Goal: Information Seeking & Learning: Learn about a topic

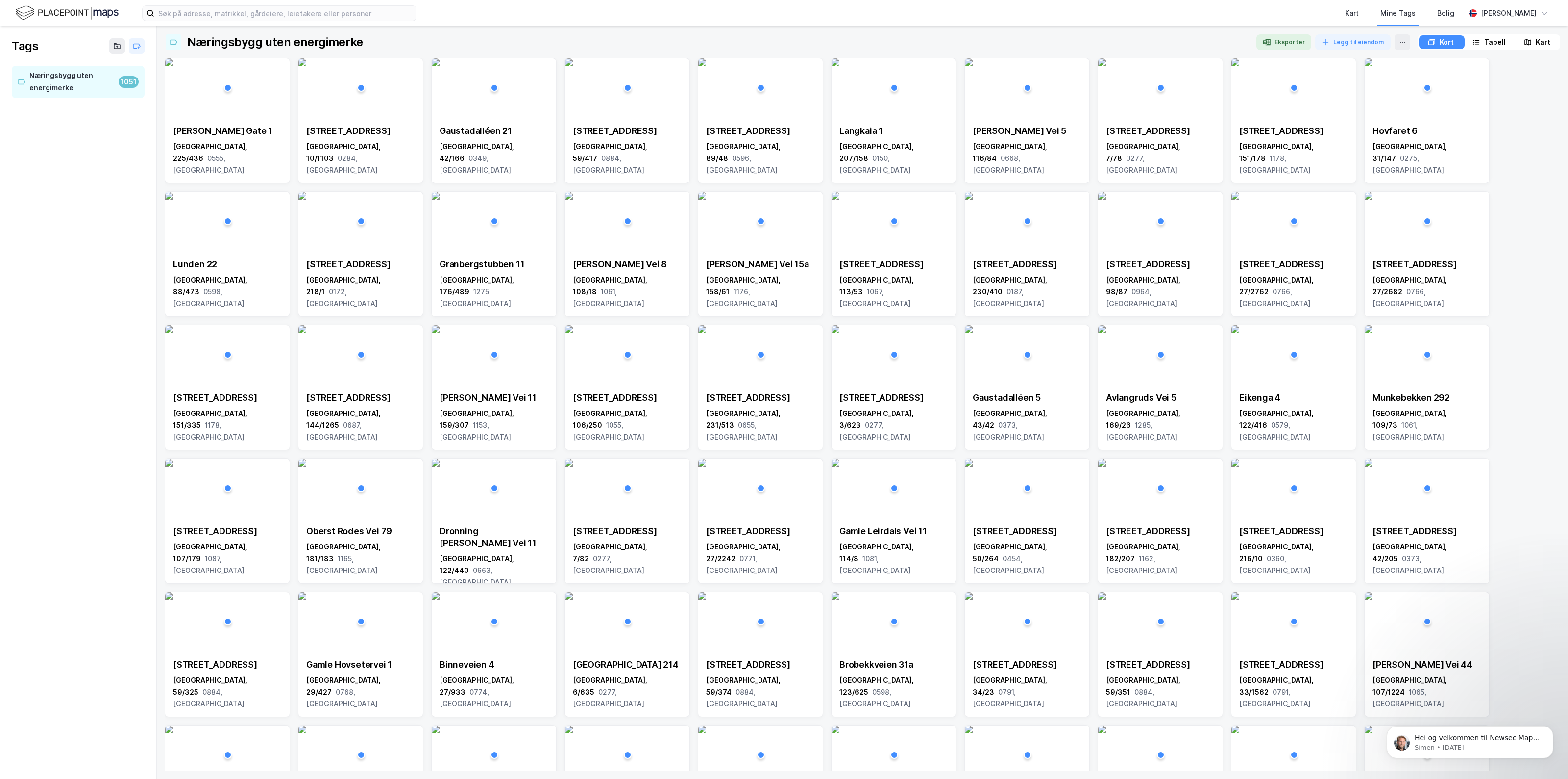
click at [63, 10] on img at bounding box center [67, 13] width 103 height 17
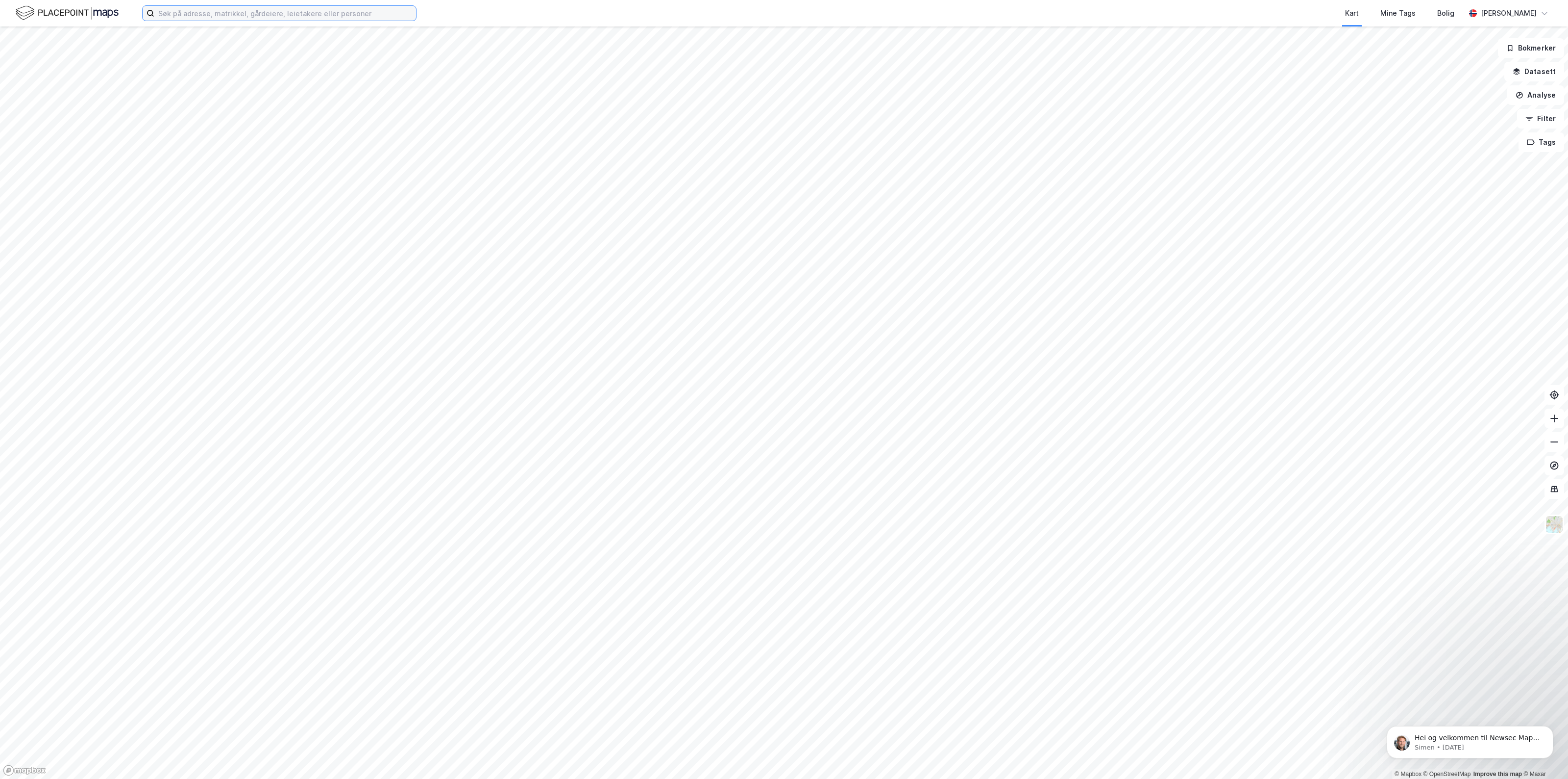
click at [226, 16] on input at bounding box center [286, 13] width 262 height 14
paste input "Cappelens Gate 6-12"
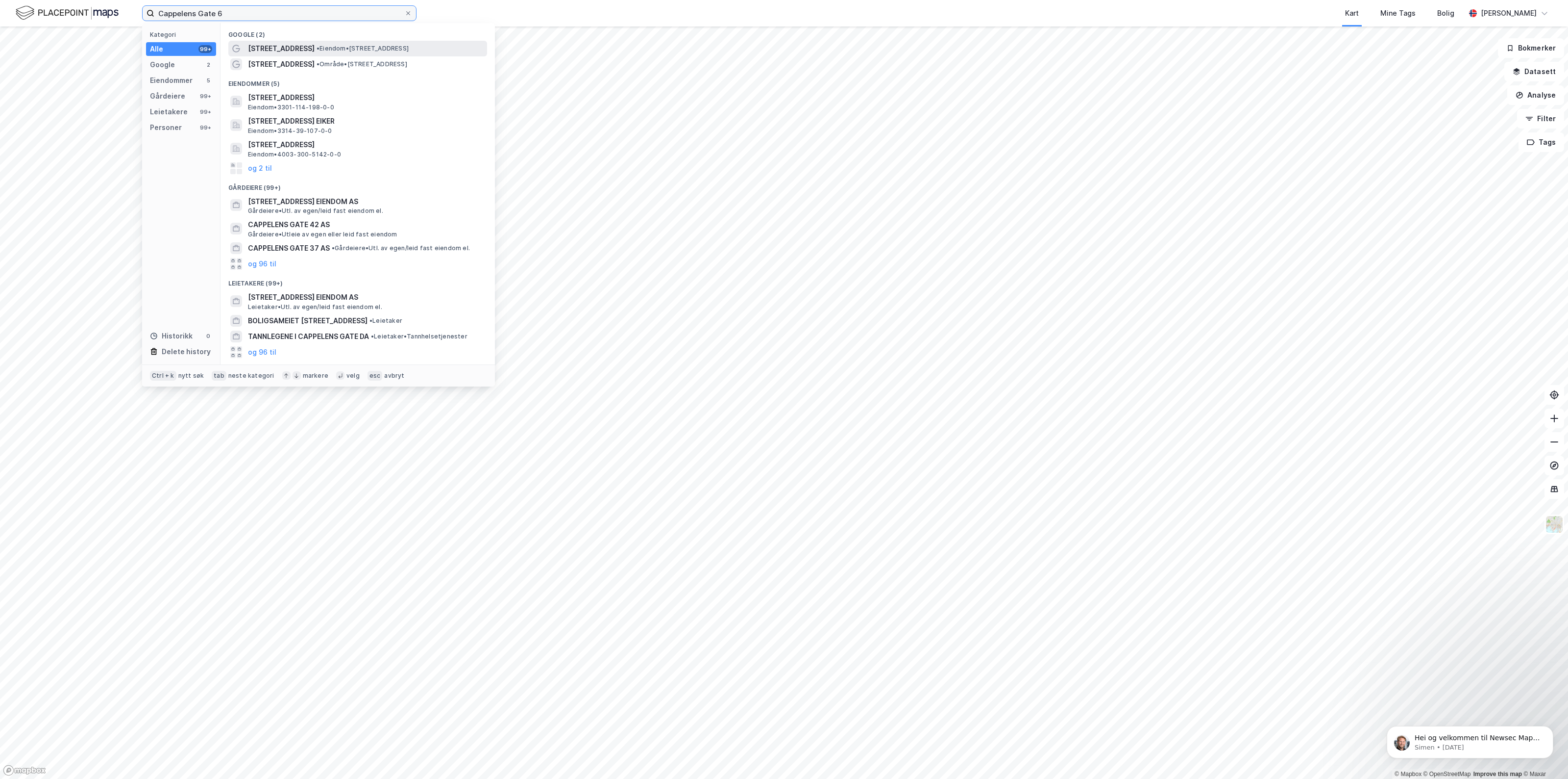
type input "Cappelens Gate 6"
click at [278, 42] on div "[STREET_ADDRESS] • Eiendom • [STREET_ADDRESS]" at bounding box center [358, 48] width 259 height 16
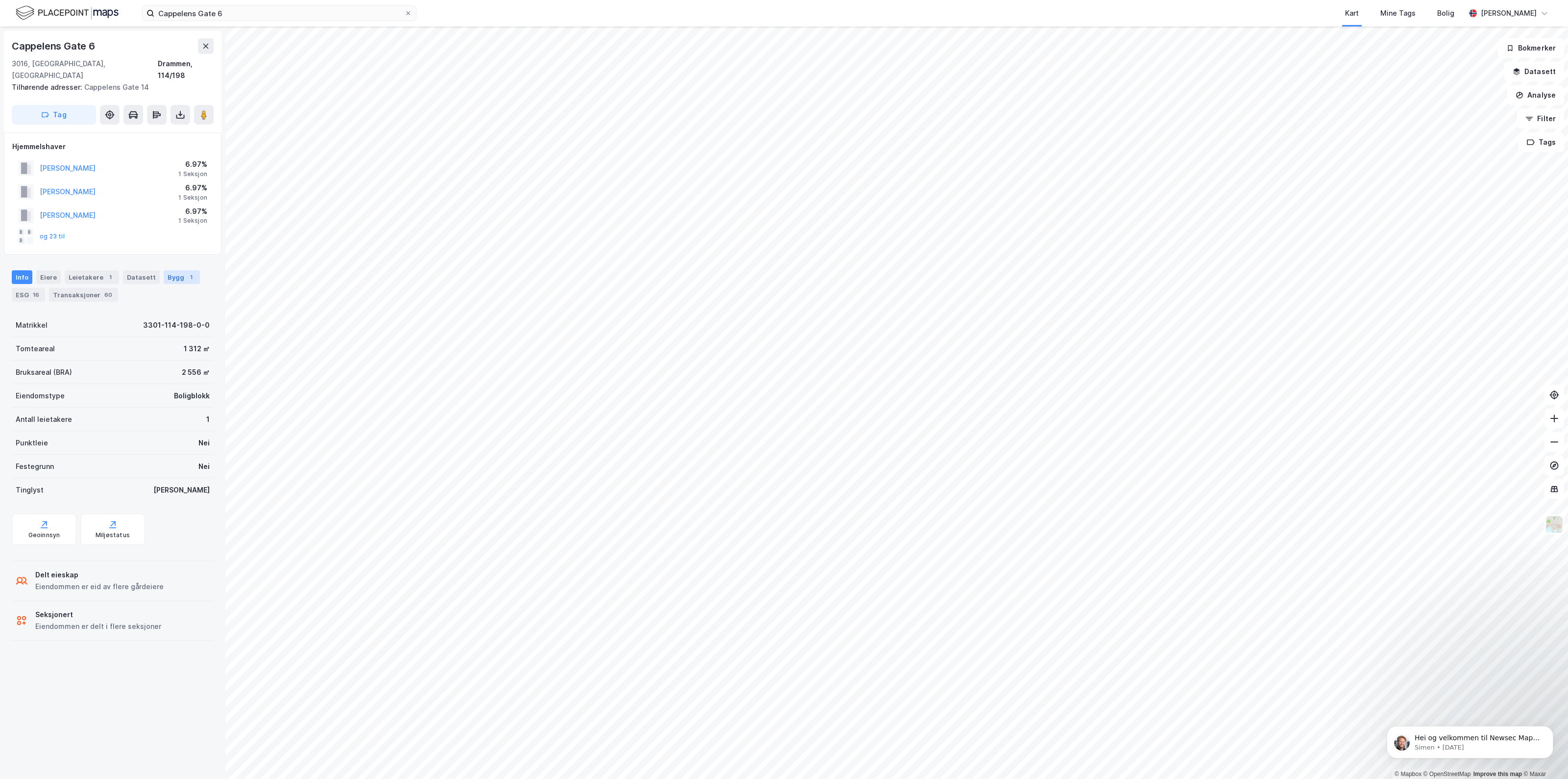
click at [172, 271] on div "Bygg 1" at bounding box center [181, 277] width 36 height 14
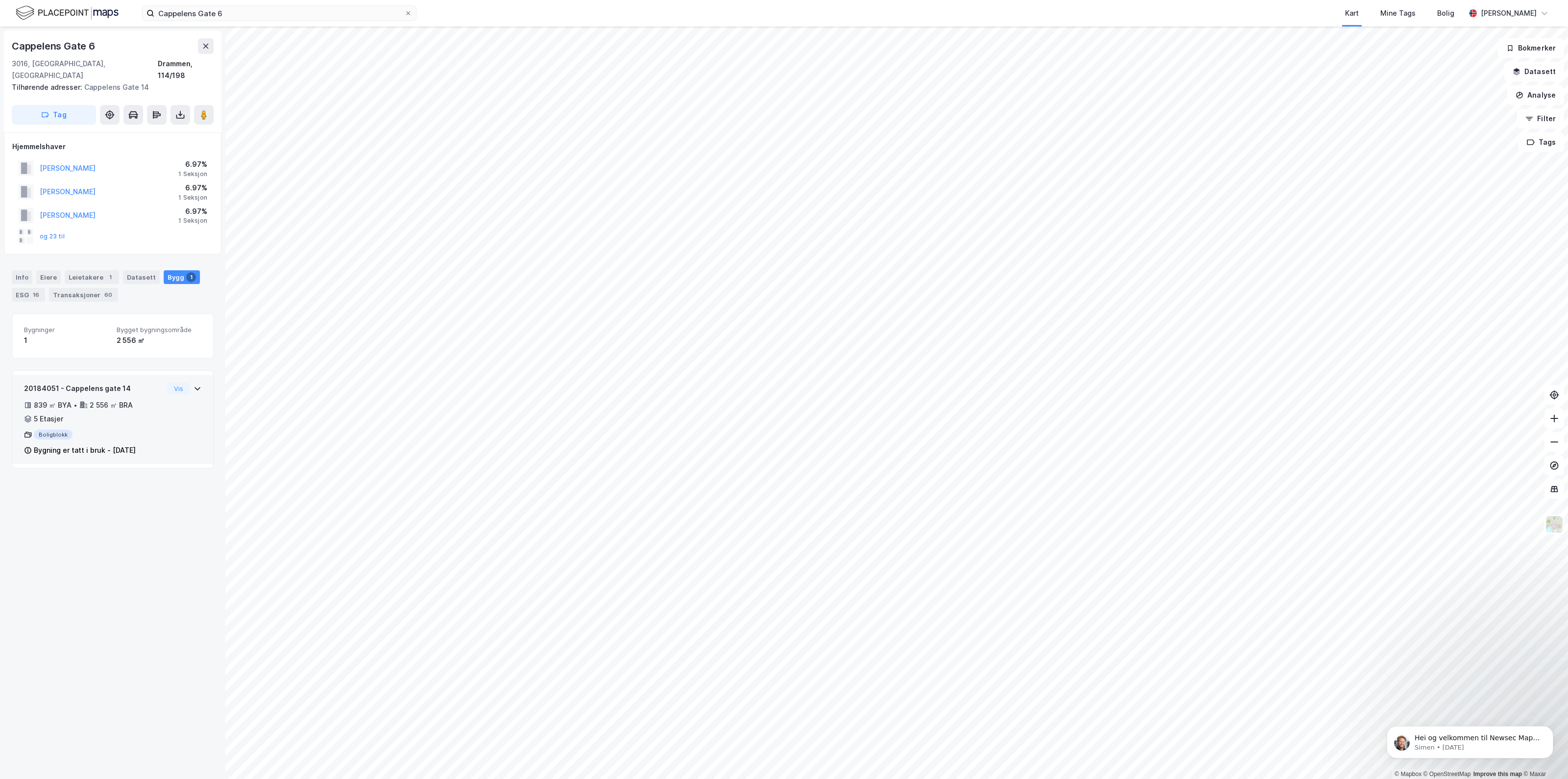
click at [88, 444] on div "Bygning er tatt i bruk - [DATE]" at bounding box center [85, 450] width 102 height 12
